Goal: Information Seeking & Learning: Learn about a topic

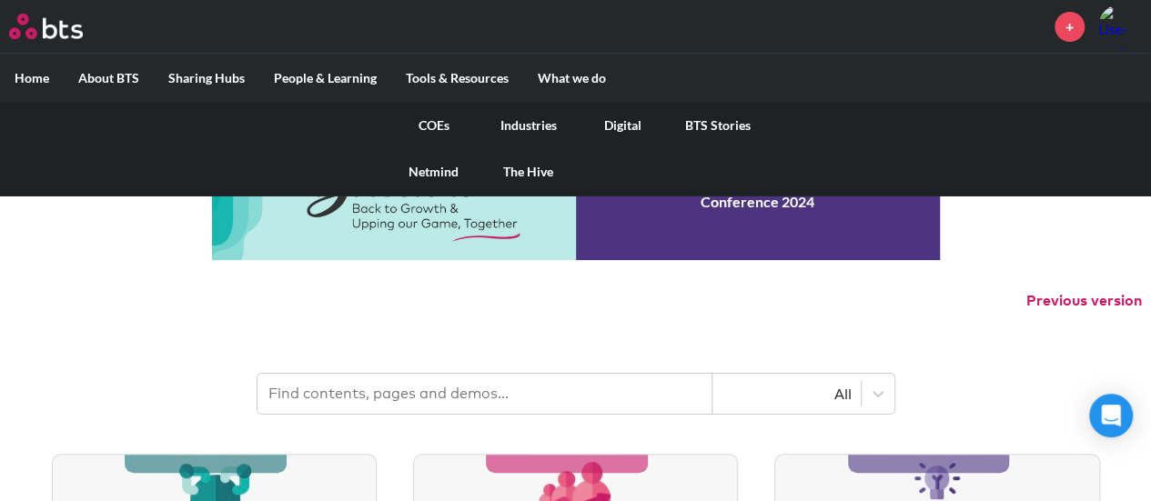
click at [431, 121] on link "COEs" at bounding box center [434, 125] width 95 height 47
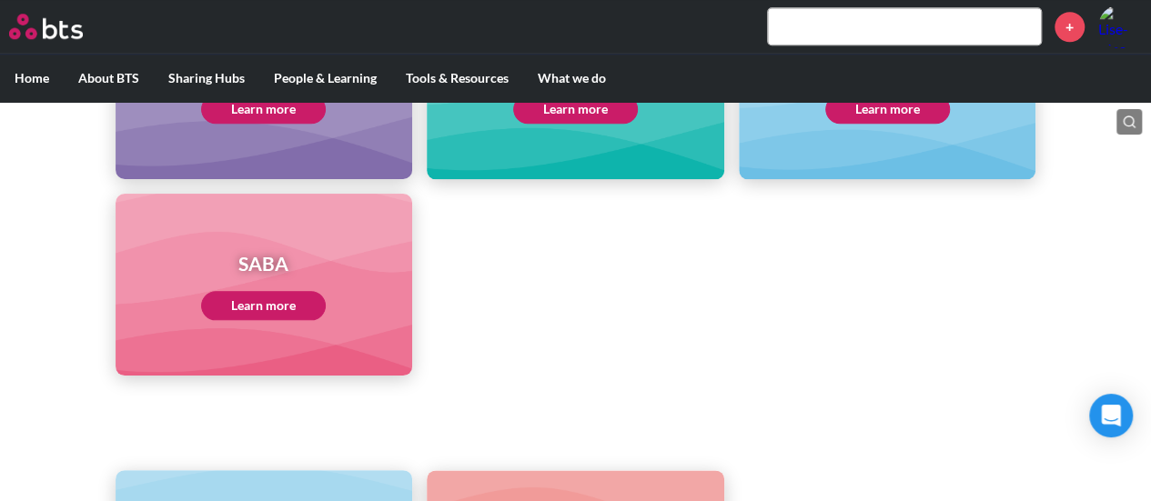
scroll to position [1001, 0]
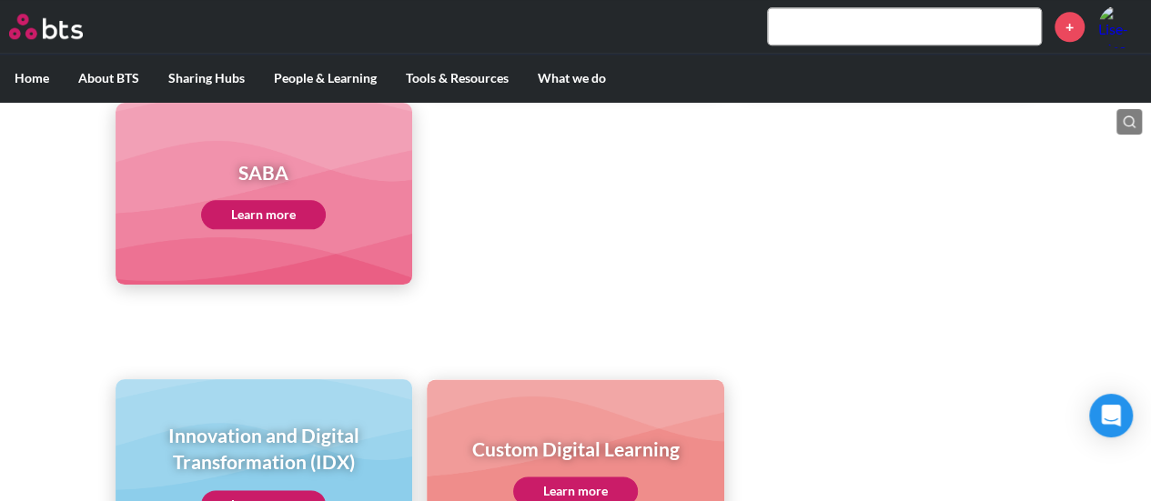
click at [267, 214] on link "Learn more" at bounding box center [263, 214] width 125 height 29
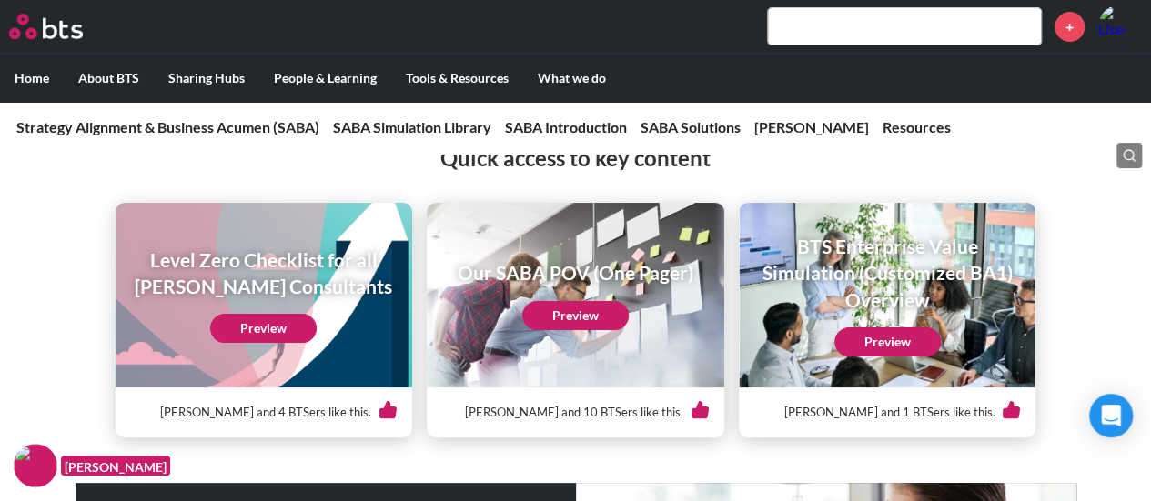
scroll to position [273, 0]
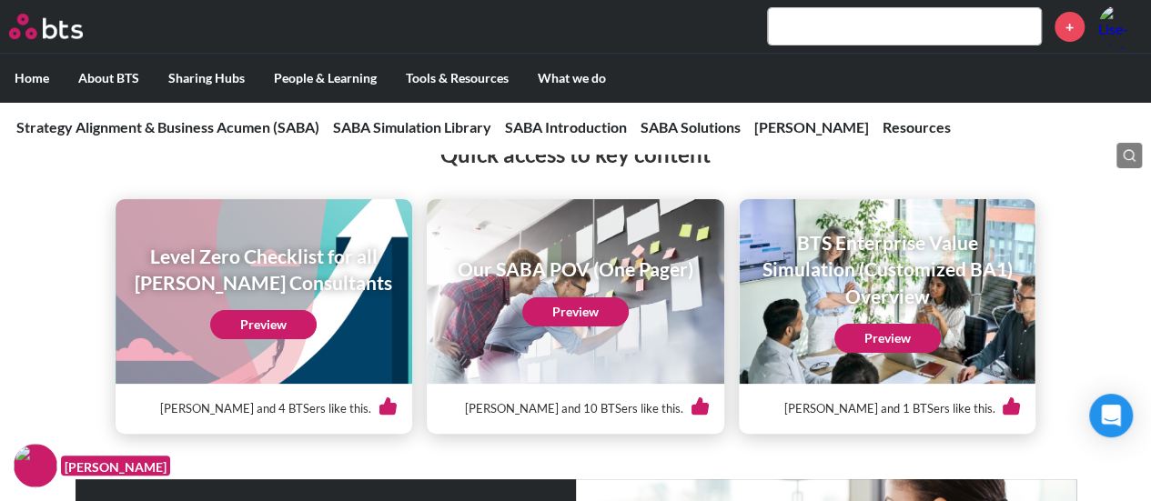
click at [602, 316] on link "Preview" at bounding box center [575, 312] width 106 height 29
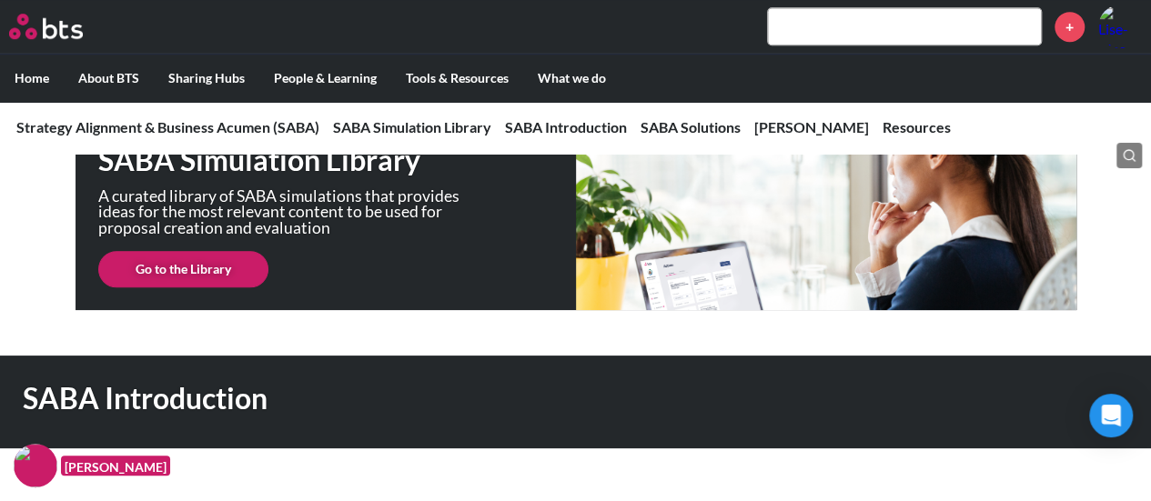
scroll to position [637, 0]
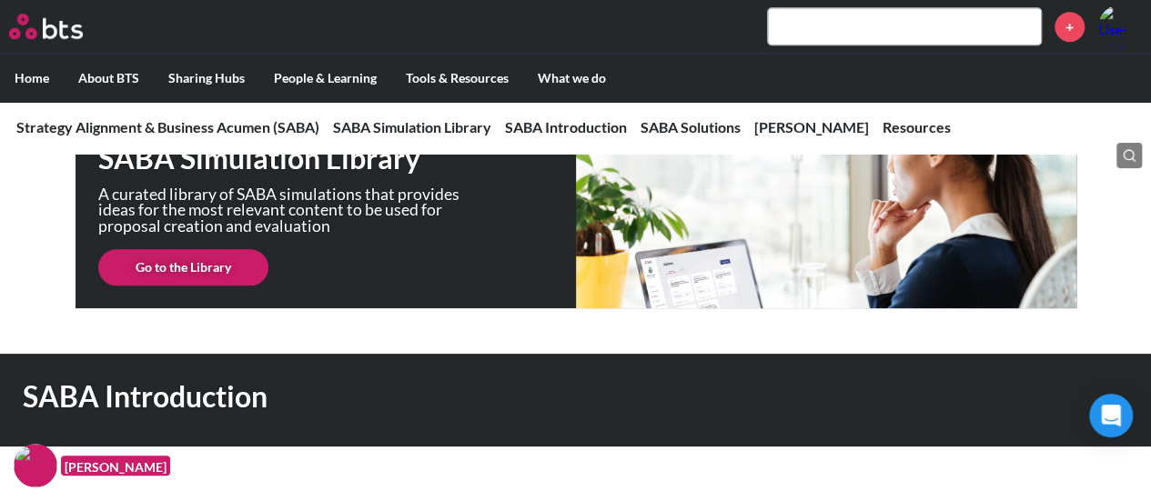
click at [173, 269] on link "Go to the Library" at bounding box center [183, 267] width 170 height 36
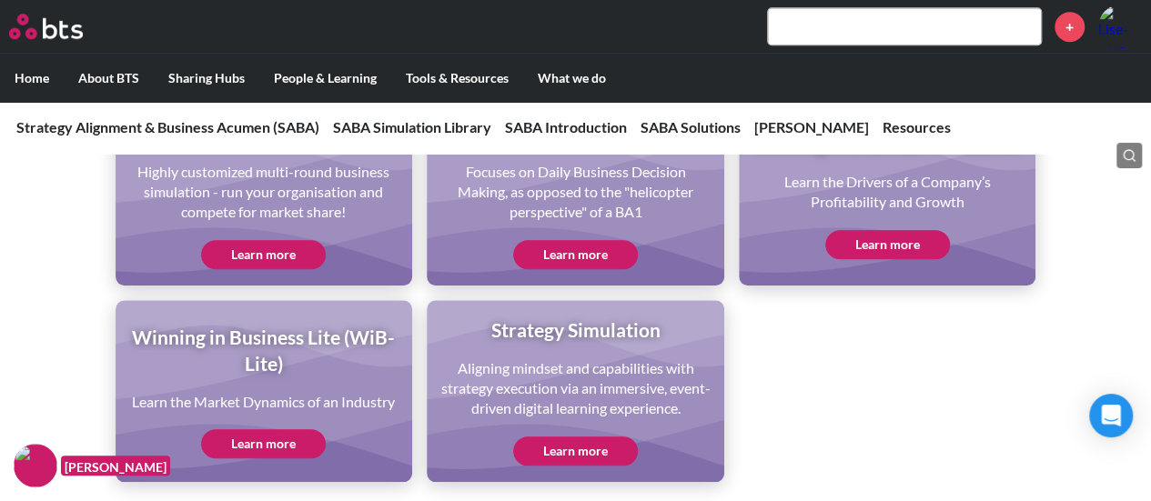
scroll to position [4095, 0]
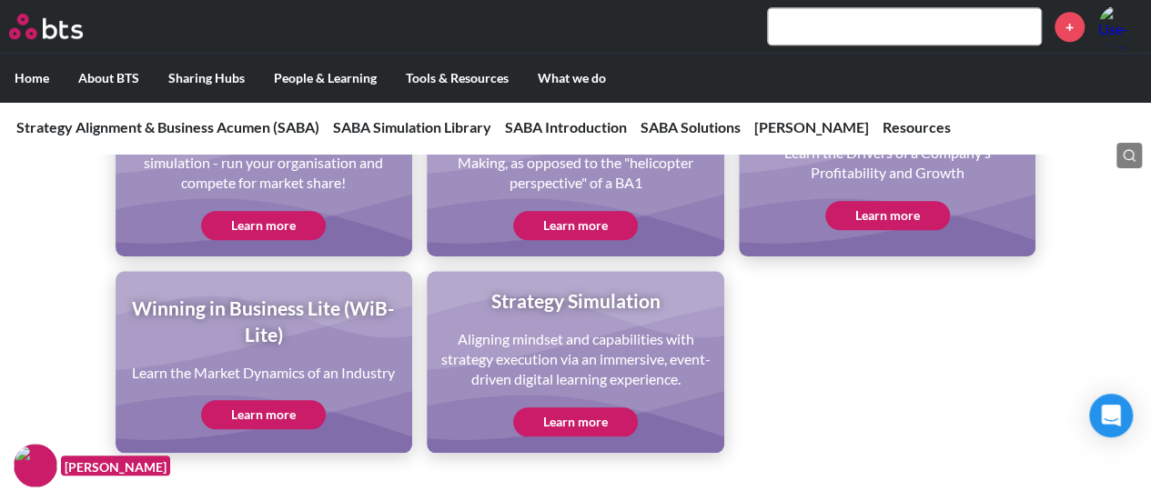
click at [567, 429] on link "Learn more" at bounding box center [575, 422] width 125 height 29
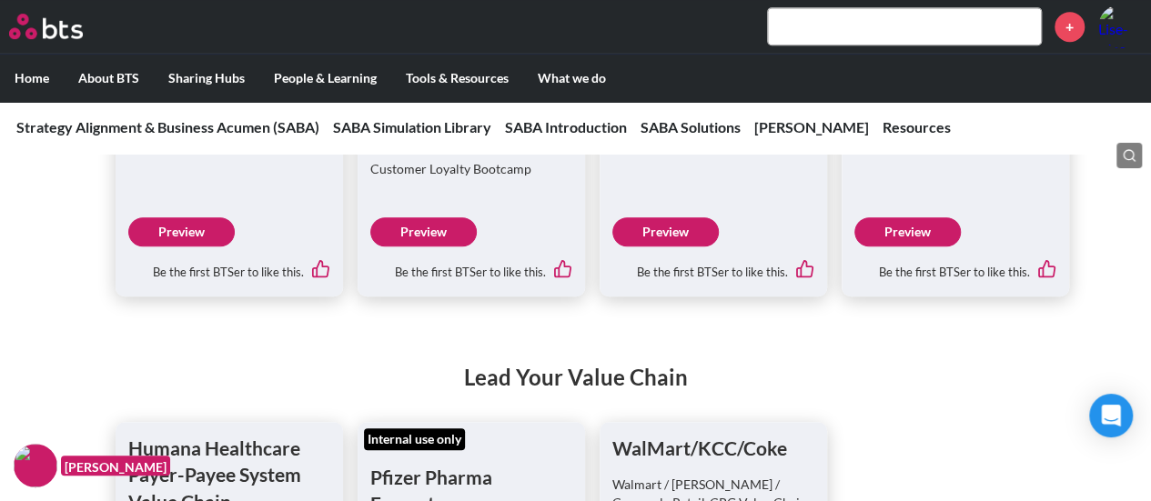
scroll to position [7827, 0]
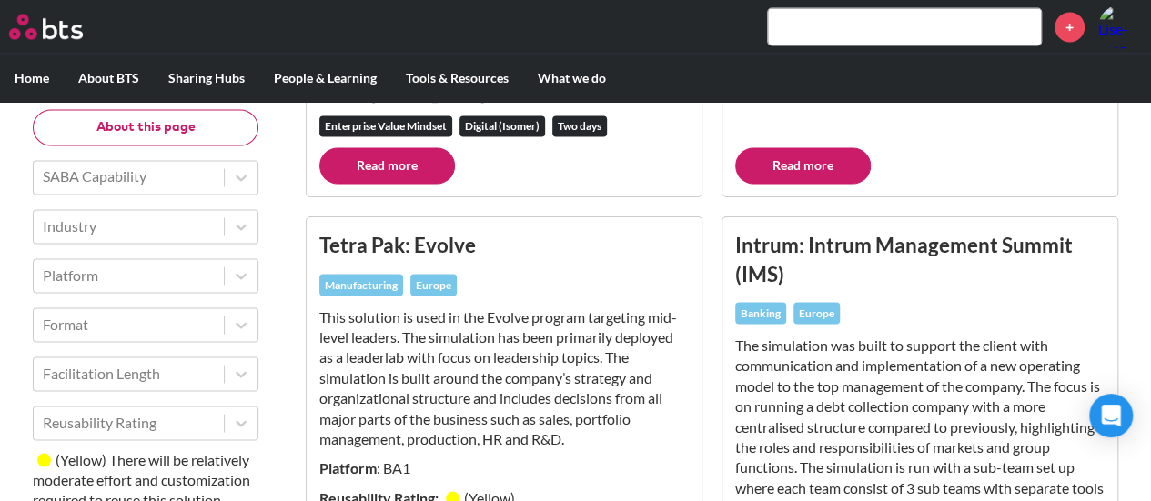
scroll to position [1547, 0]
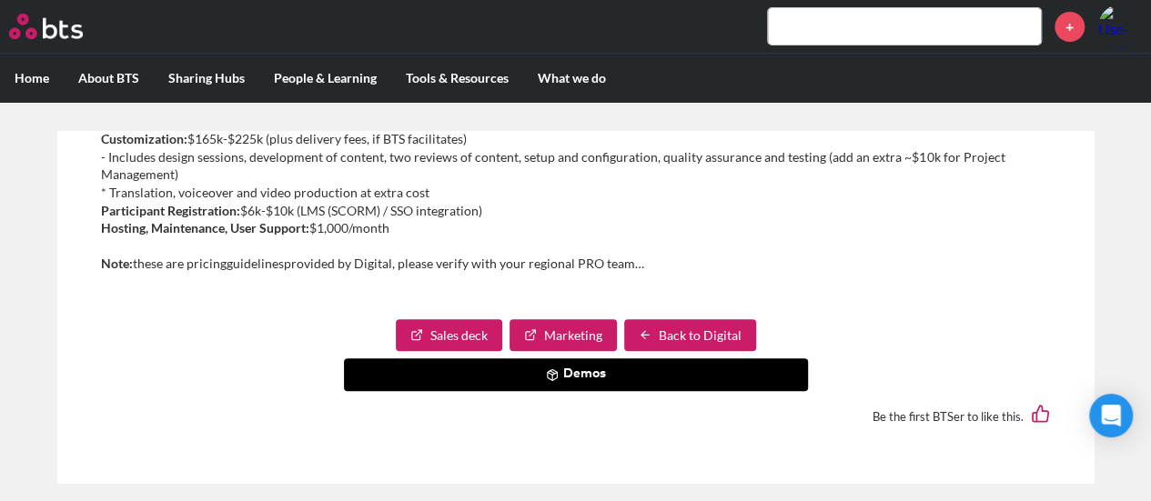
scroll to position [929, 0]
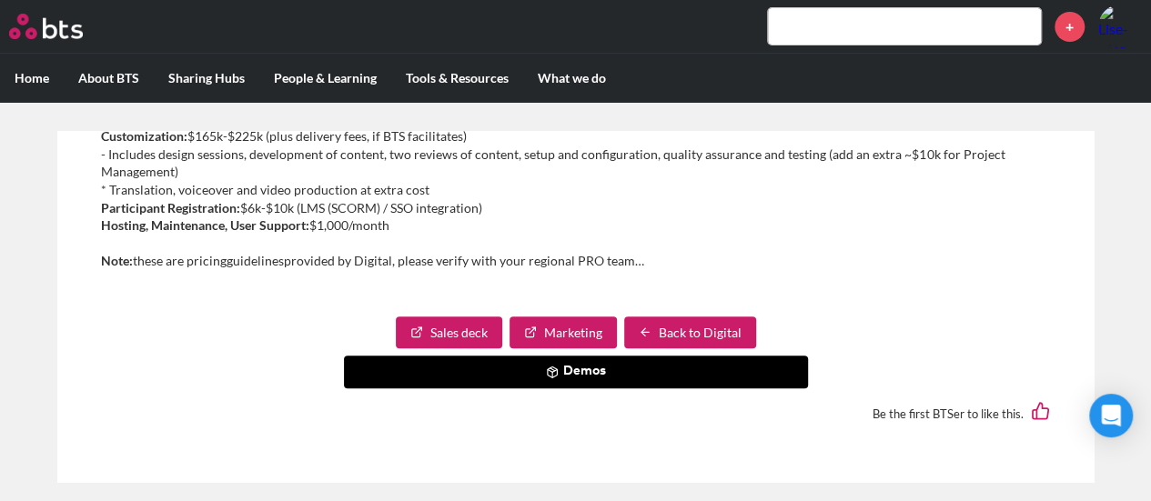
click at [450, 327] on link "Sales deck" at bounding box center [449, 333] width 106 height 33
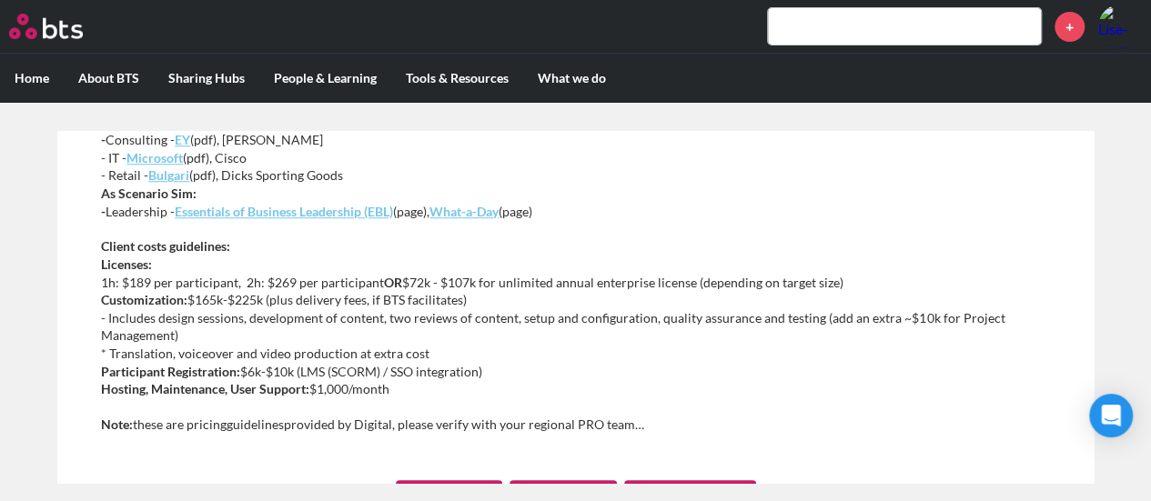
scroll to position [292, 0]
